Goal: Task Accomplishment & Management: Use online tool/utility

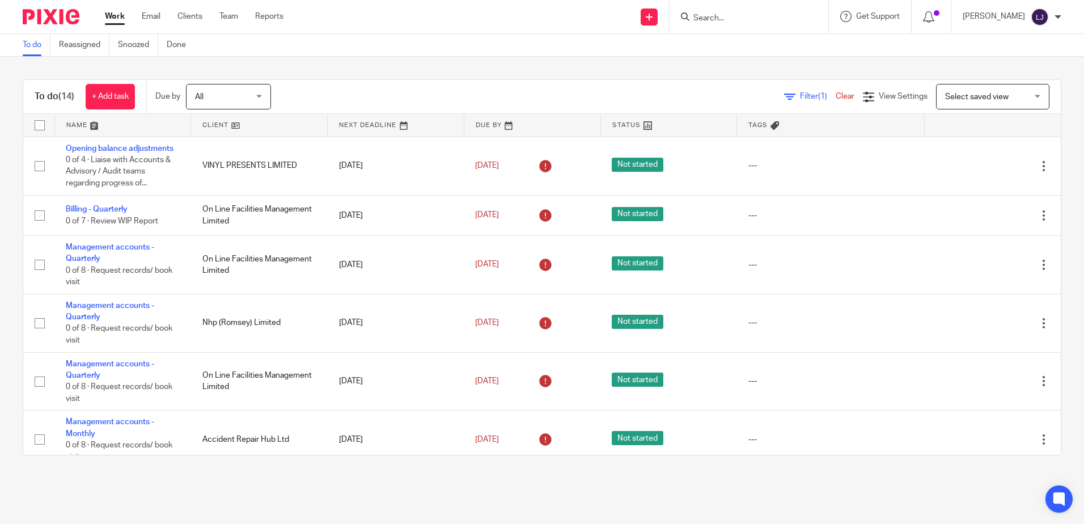
click at [70, 124] on link at bounding box center [123, 125] width 136 height 23
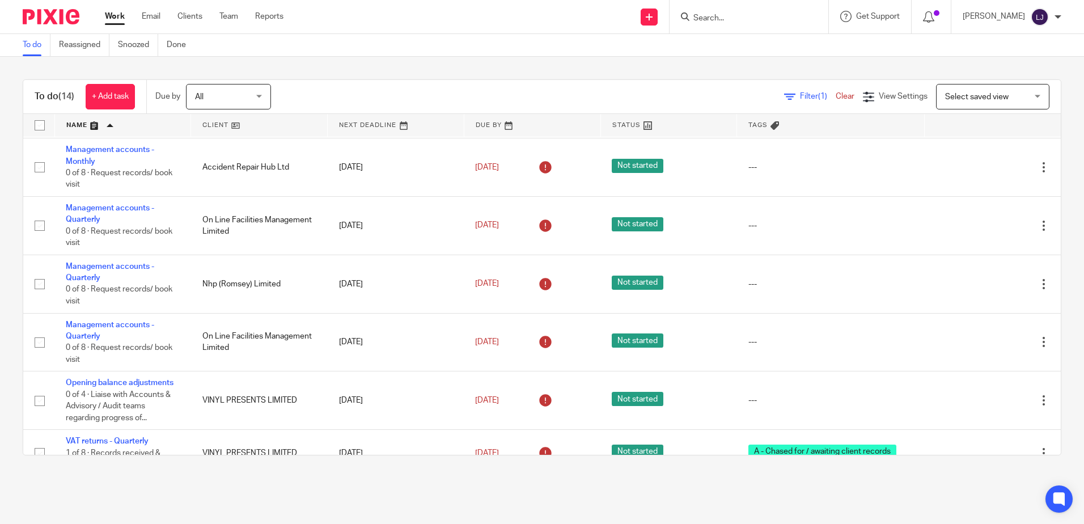
scroll to position [362, 0]
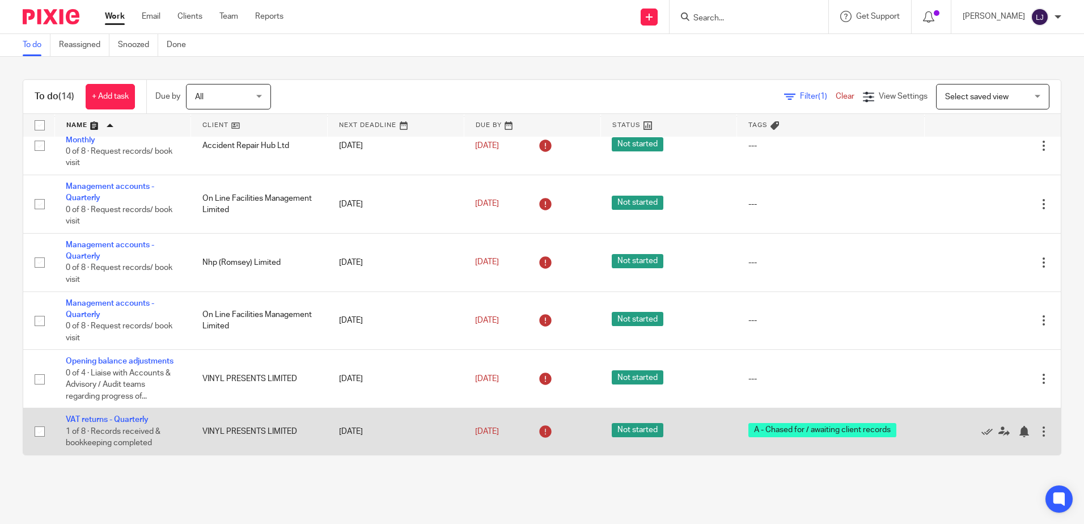
click at [41, 430] on input "checkbox" at bounding box center [40, 432] width 22 height 22
checkbox input "true"
click at [982, 432] on icon at bounding box center [987, 431] width 11 height 11
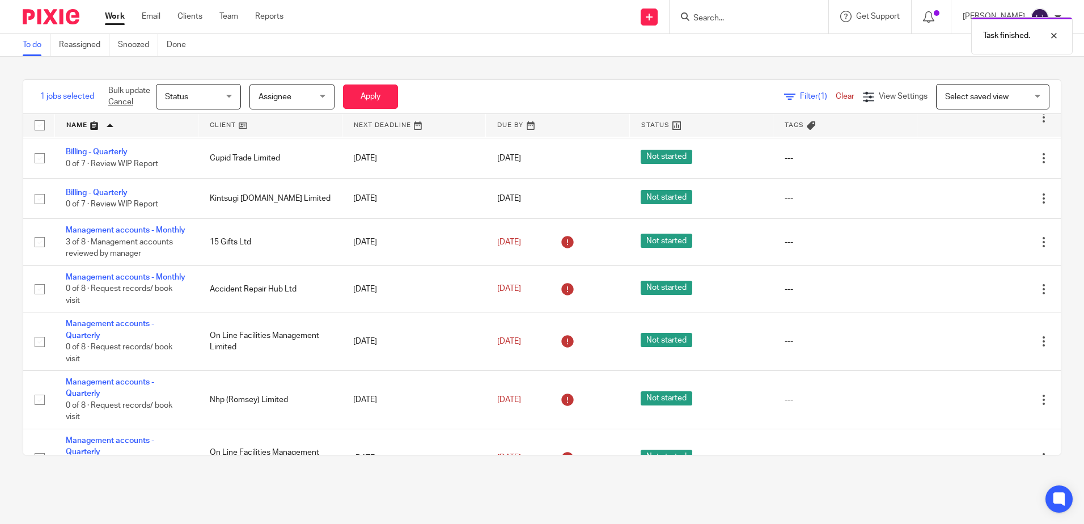
scroll to position [145, 0]
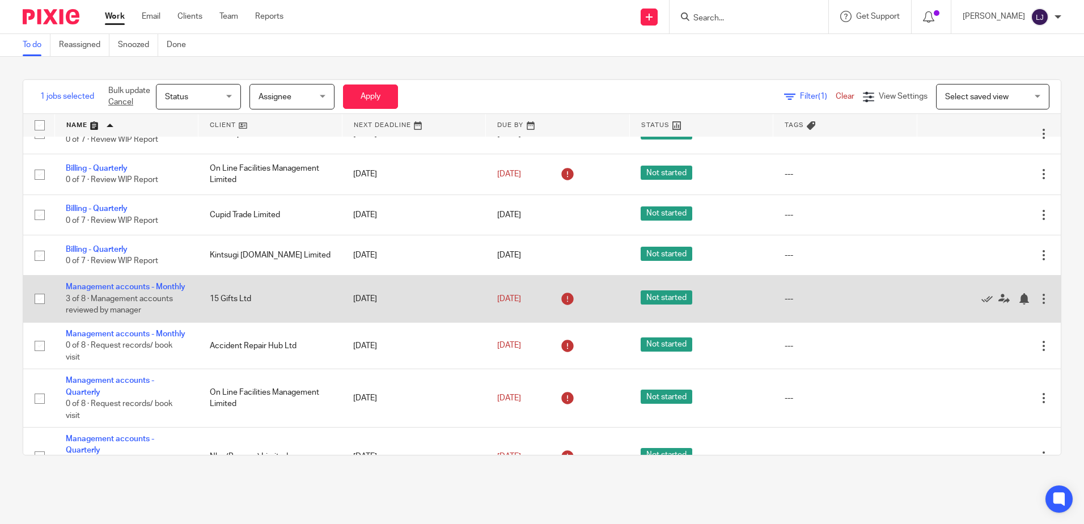
click at [94, 276] on td "Management accounts - Monthly 3 of 8 · Management accounts reviewed by manager" at bounding box center [126, 299] width 144 height 47
click at [95, 285] on link "Management accounts - Monthly" at bounding box center [126, 287] width 120 height 8
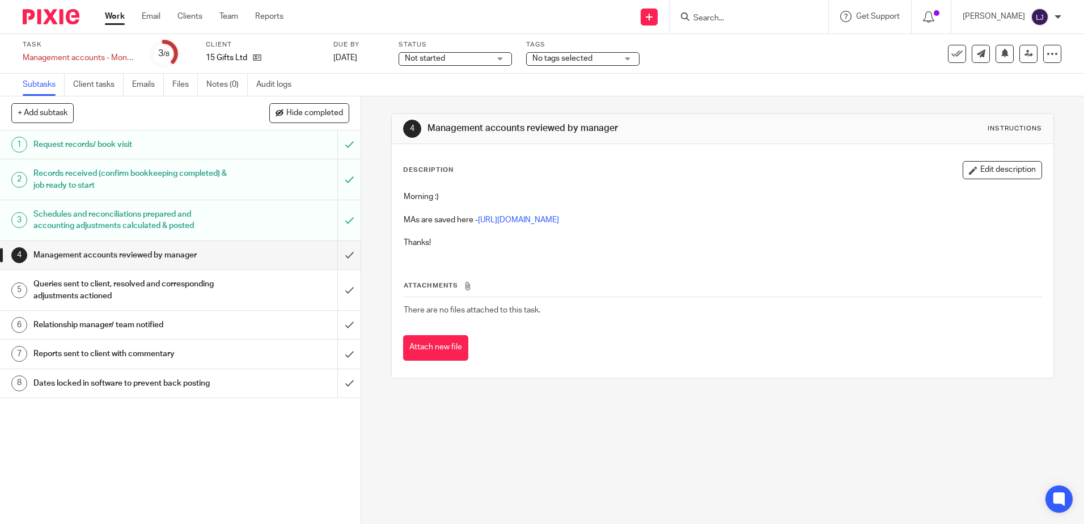
click at [600, 224] on p "MAs are saved here - [URL][DOMAIN_NAME]" at bounding box center [722, 219] width 637 height 11
click at [559, 218] on link "[URL][DOMAIN_NAME]" at bounding box center [518, 220] width 81 height 8
